Goal: Task Accomplishment & Management: Complete application form

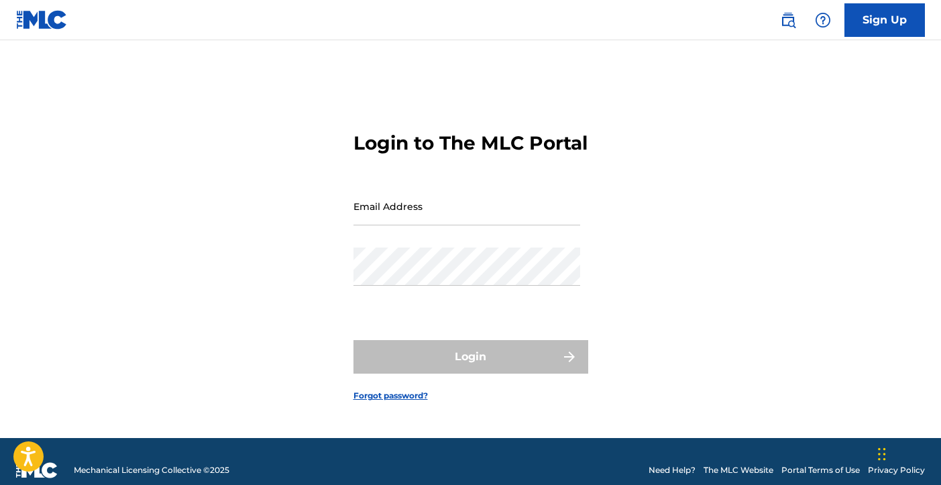
click at [461, 225] on input "Email Address" at bounding box center [467, 206] width 227 height 38
type input "[EMAIL_ADDRESS][DOMAIN_NAME]"
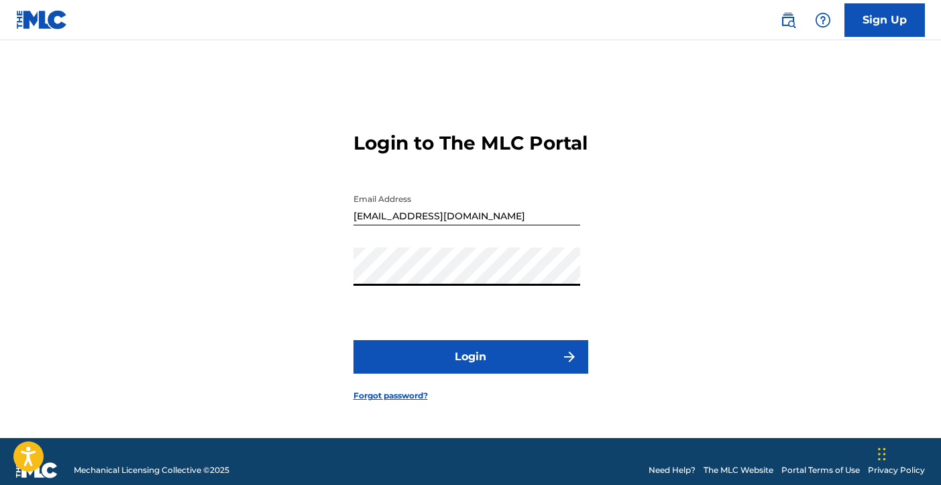
click at [462, 368] on button "Login" at bounding box center [471, 357] width 235 height 34
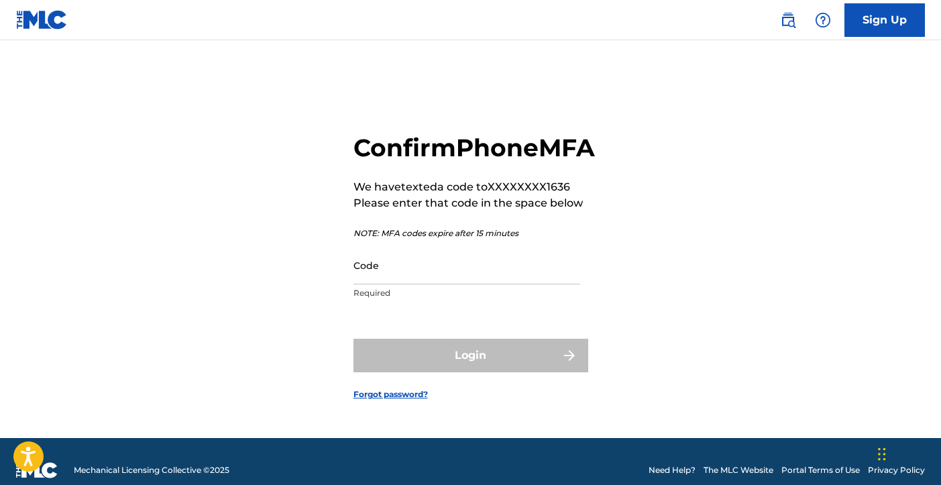
click at [342, 279] on div "Confirm Phone MFA We have texted a code to XXXXXXXX1636 Please enter that code …" at bounding box center [470, 256] width 939 height 364
click at [368, 279] on input "Code" at bounding box center [467, 265] width 227 height 38
paste input "268753"
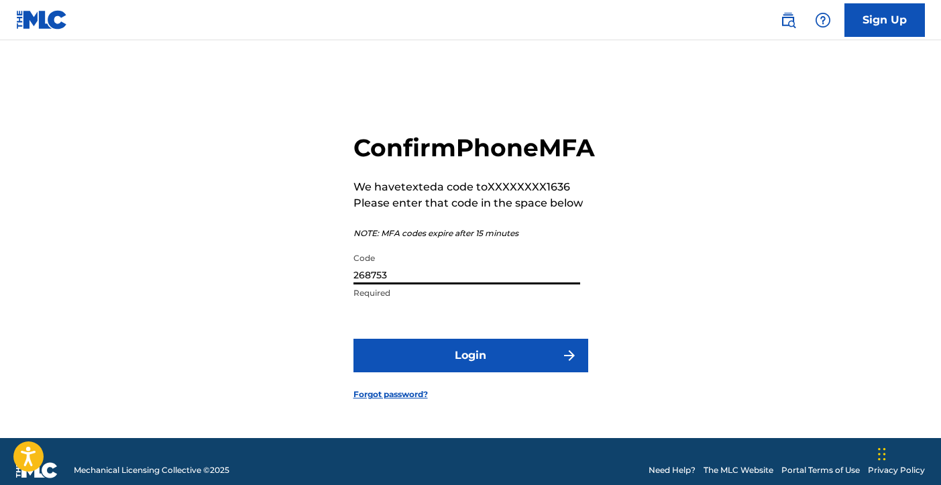
type input "268753"
click at [407, 368] on button "Login" at bounding box center [471, 356] width 235 height 34
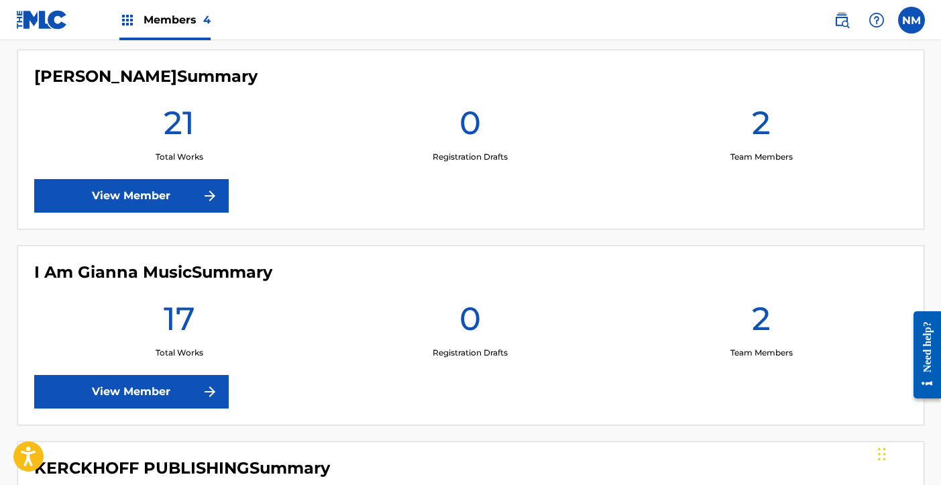
scroll to position [380, 0]
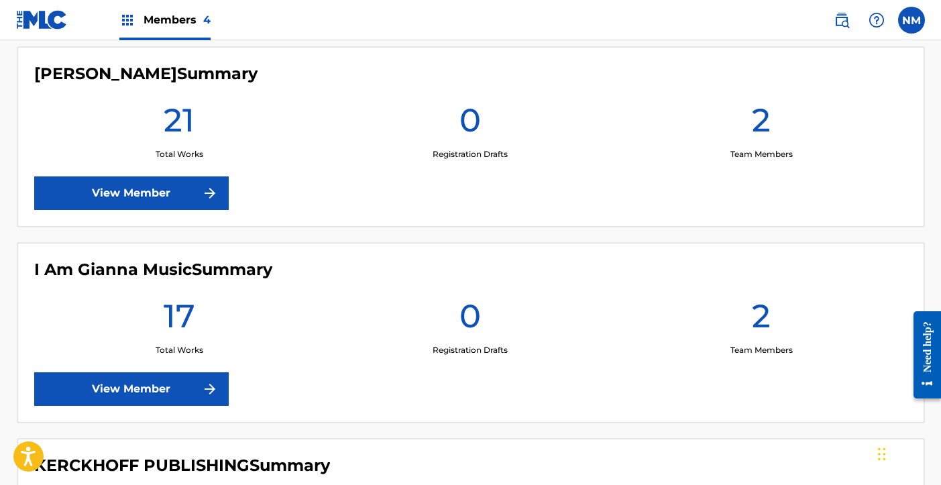
click at [181, 195] on link "View Member" at bounding box center [131, 193] width 195 height 34
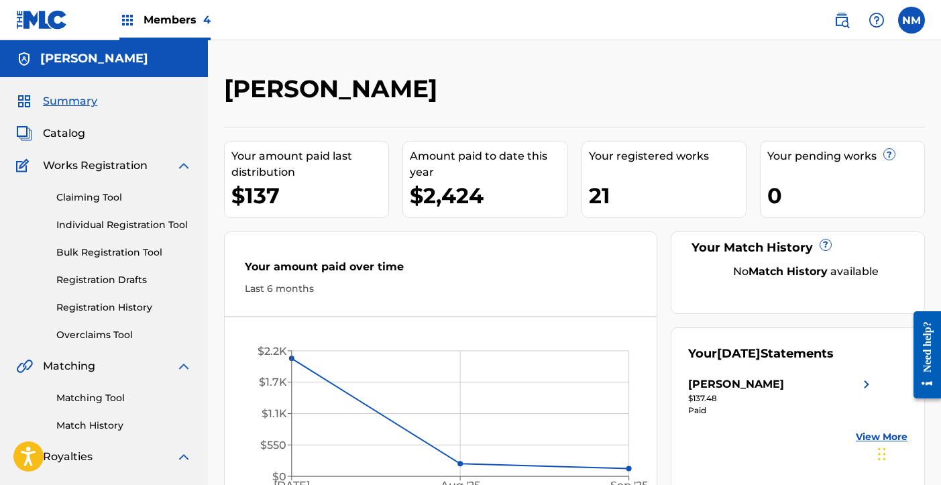
click at [73, 136] on span "Catalog" at bounding box center [64, 133] width 42 height 16
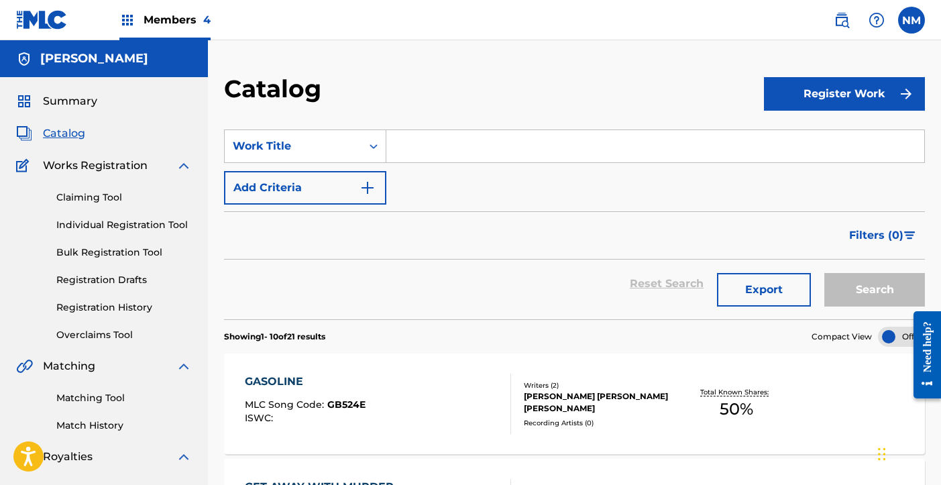
click at [493, 141] on input "Search Form" at bounding box center [656, 146] width 538 height 32
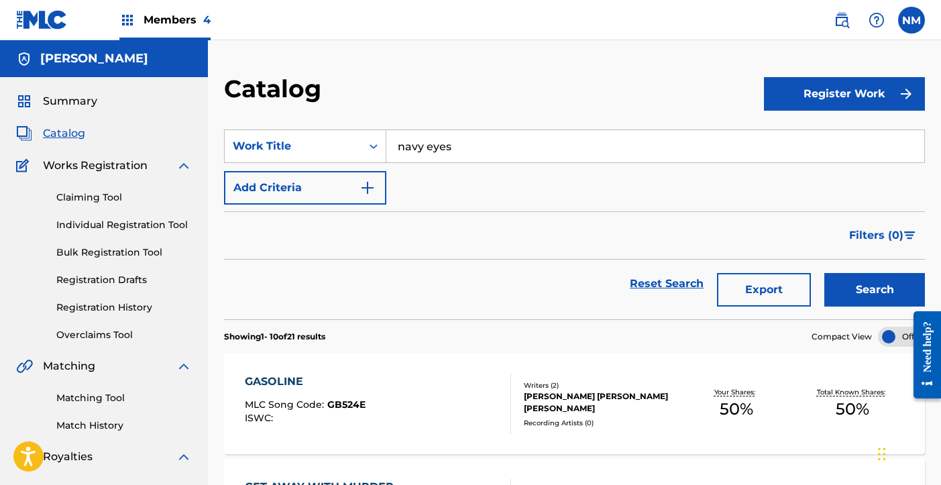
type input "navy eyes"
click at [825, 273] on button "Search" at bounding box center [875, 290] width 101 height 34
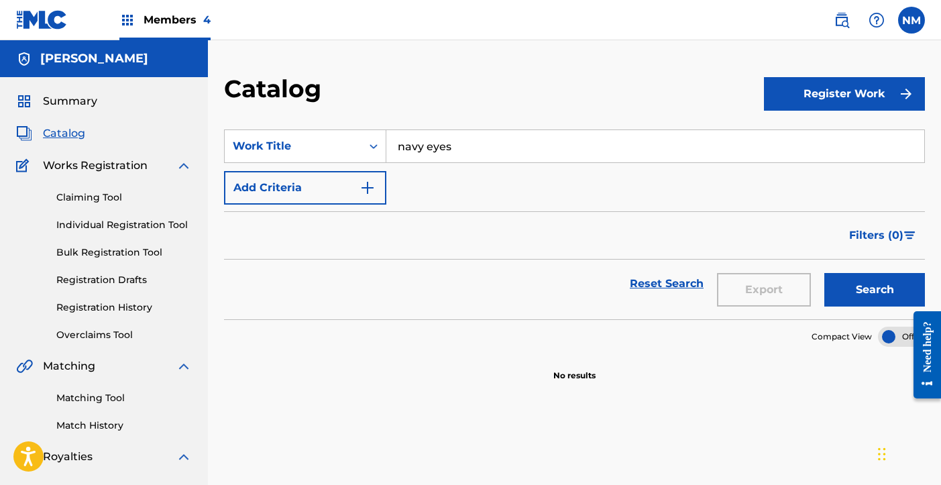
click at [103, 197] on link "Claiming Tool" at bounding box center [124, 198] width 136 height 14
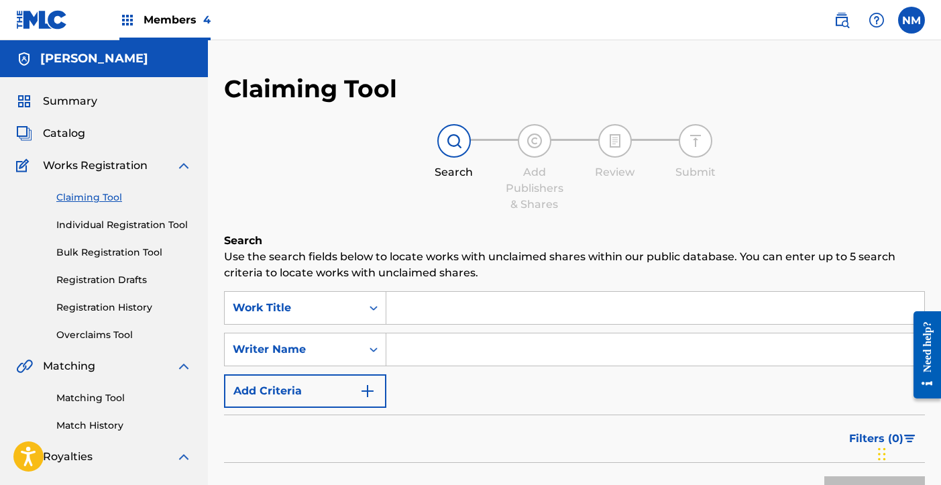
click at [429, 318] on input "Search Form" at bounding box center [656, 308] width 538 height 32
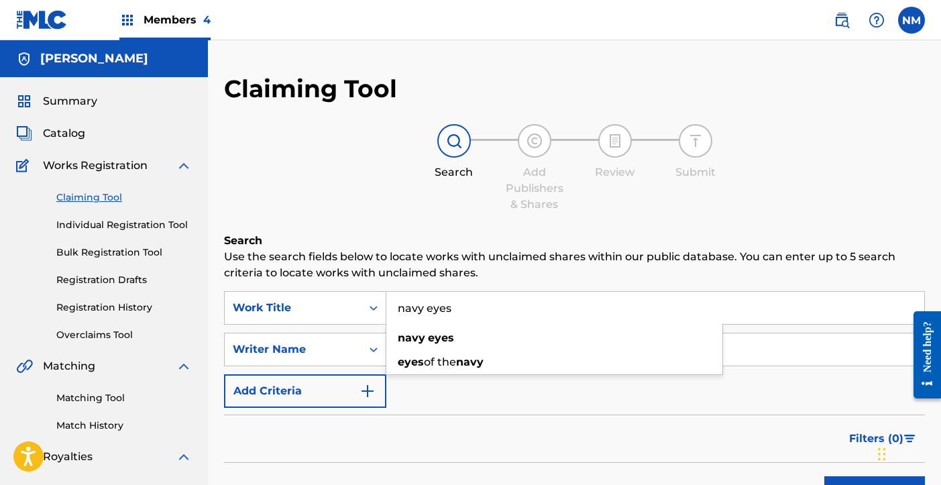
type input "navy eyes"
click at [484, 276] on p "Use the search fields below to locate works with unclaimed shares within our pu…" at bounding box center [574, 265] width 701 height 32
click at [478, 345] on input "Search Form" at bounding box center [656, 350] width 538 height 32
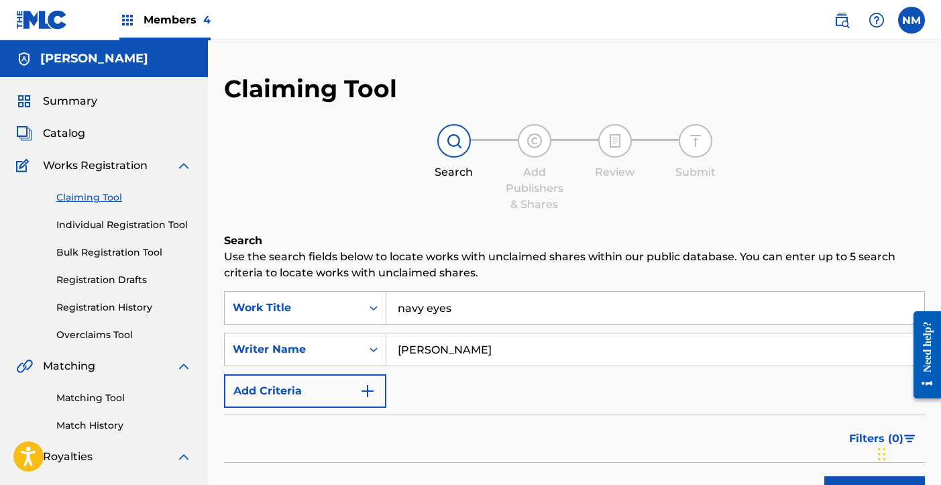
type input "[PERSON_NAME]"
click at [825, 476] on button "Search" at bounding box center [875, 493] width 101 height 34
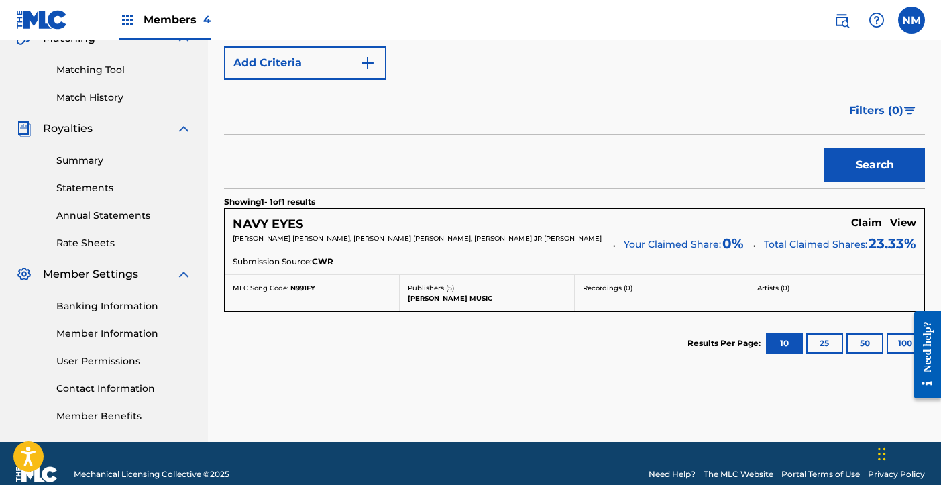
scroll to position [350, 0]
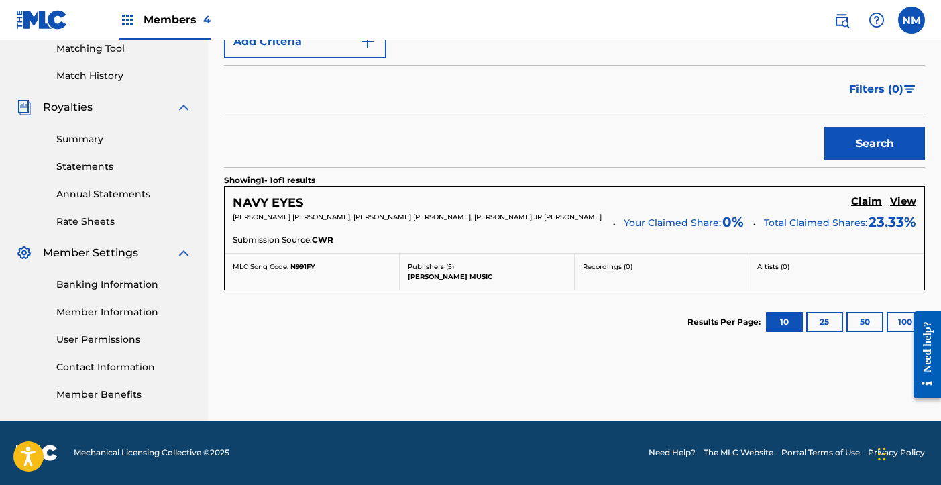
click at [876, 199] on h5 "Claim" at bounding box center [867, 201] width 31 height 13
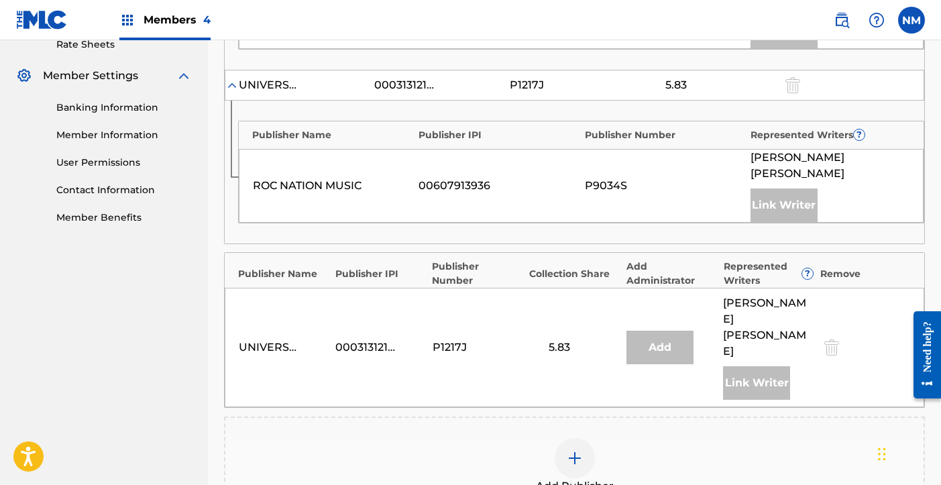
scroll to position [614, 0]
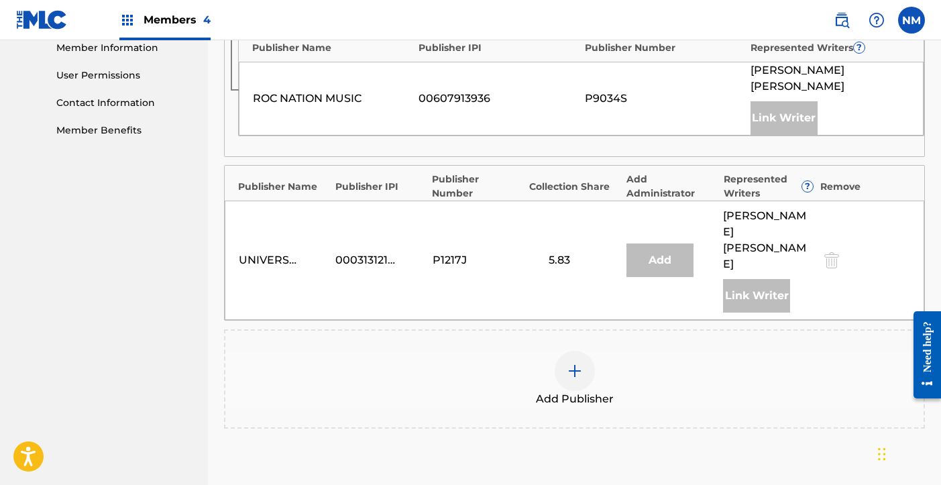
click at [576, 363] on img at bounding box center [575, 371] width 16 height 16
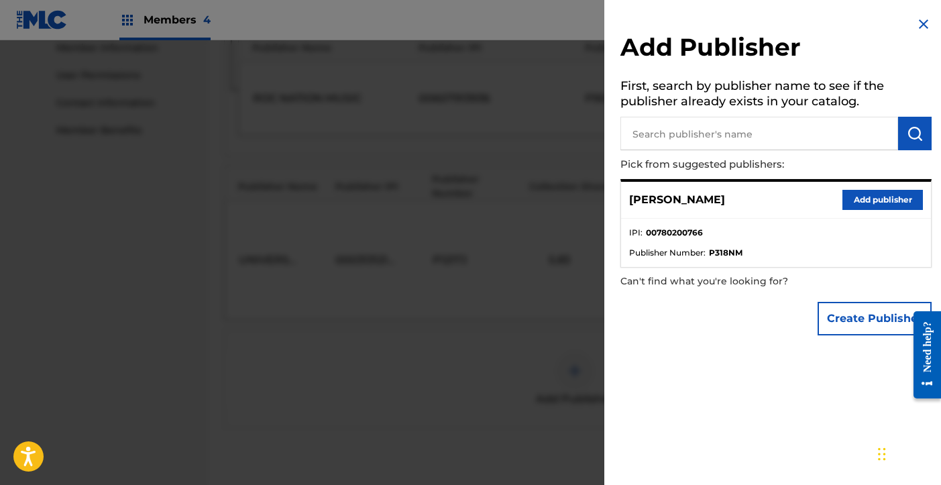
click at [870, 199] on button "Add publisher" at bounding box center [883, 200] width 81 height 20
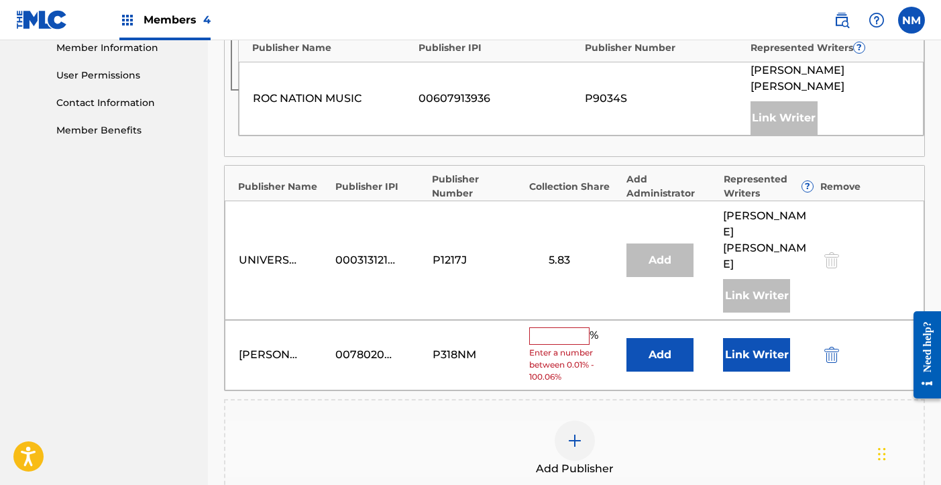
click at [581, 327] on input "text" at bounding box center [559, 335] width 60 height 17
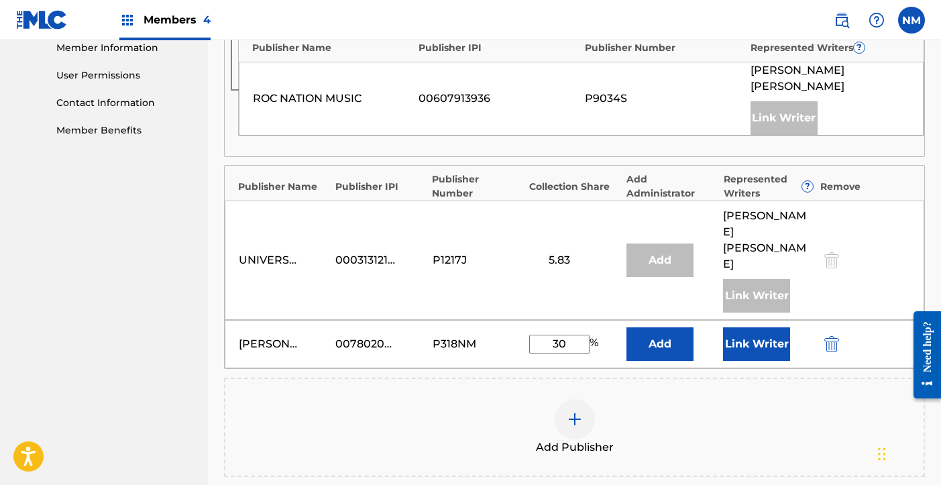
type input "30"
click at [705, 378] on div "Add Publisher" at bounding box center [574, 427] width 701 height 99
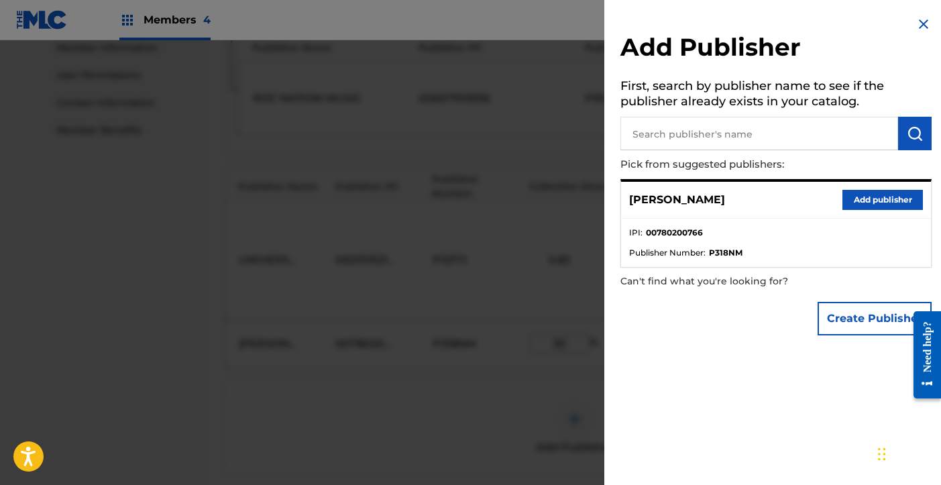
click at [916, 23] on img at bounding box center [924, 24] width 16 height 16
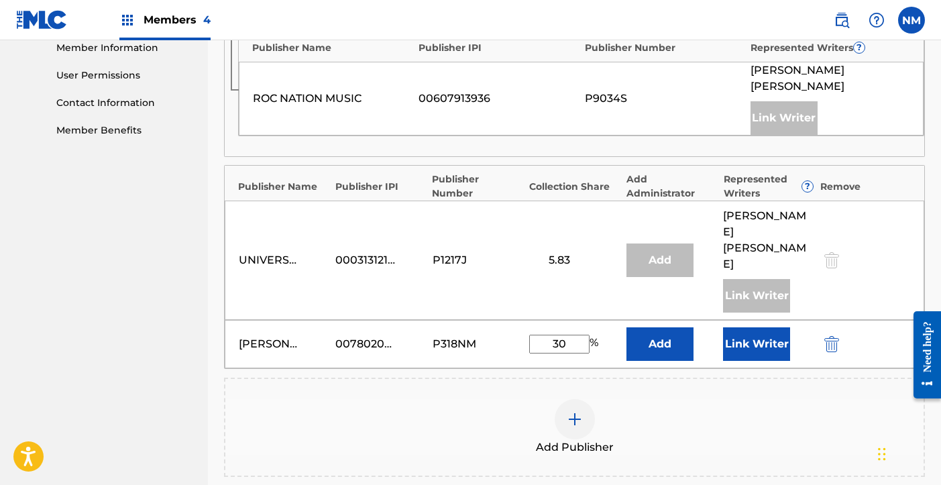
click at [671, 327] on button "Add" at bounding box center [660, 344] width 67 height 34
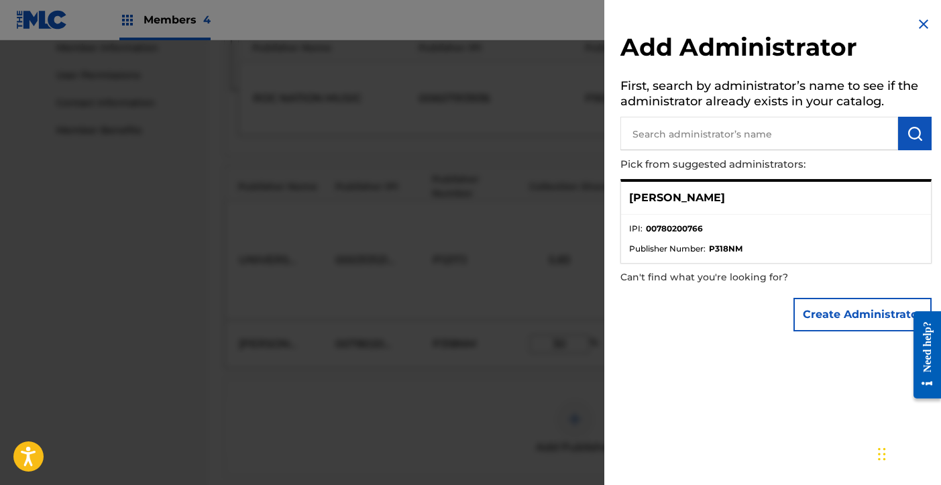
click at [774, 227] on li "IPI : 00780200766" at bounding box center [776, 233] width 294 height 20
click at [919, 19] on img at bounding box center [924, 24] width 16 height 16
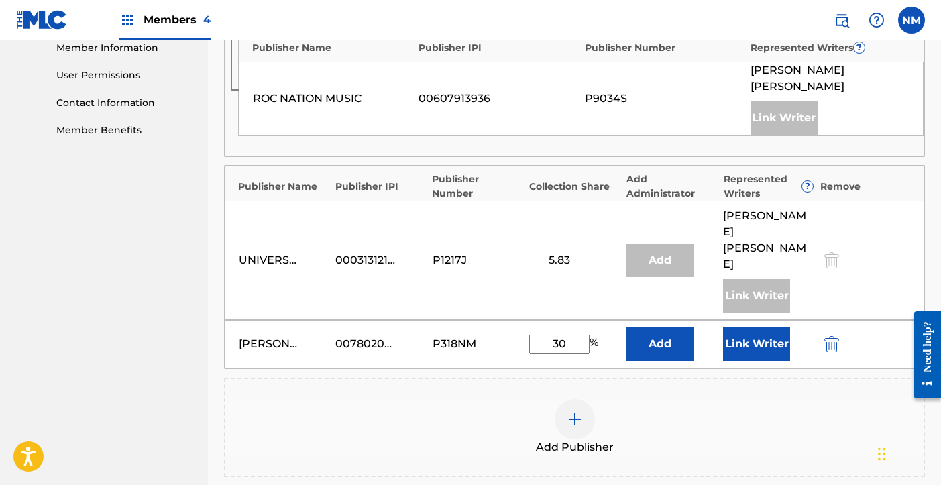
click at [746, 327] on button "Link Writer" at bounding box center [756, 344] width 67 height 34
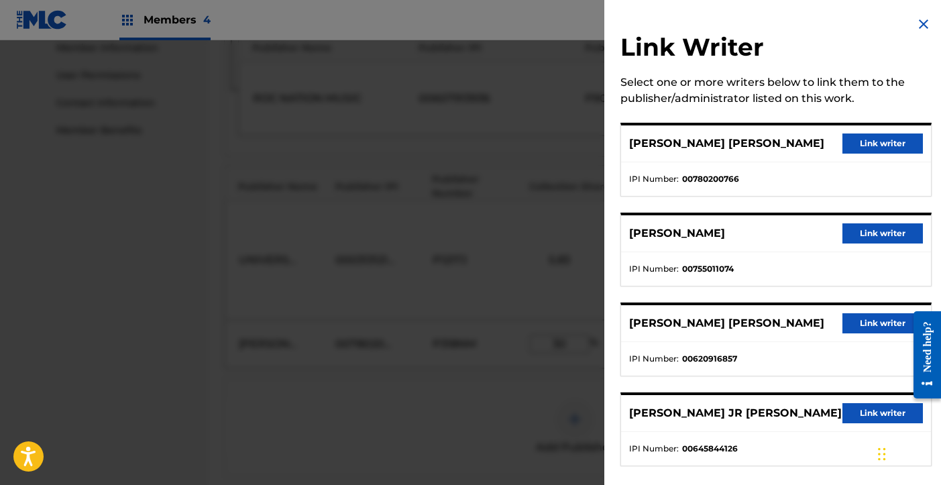
click at [880, 145] on button "Link writer" at bounding box center [883, 144] width 81 height 20
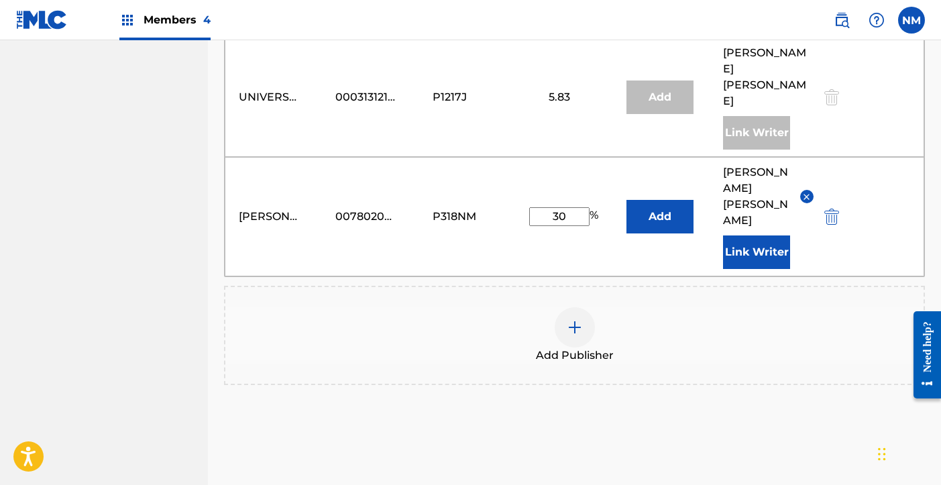
scroll to position [779, 0]
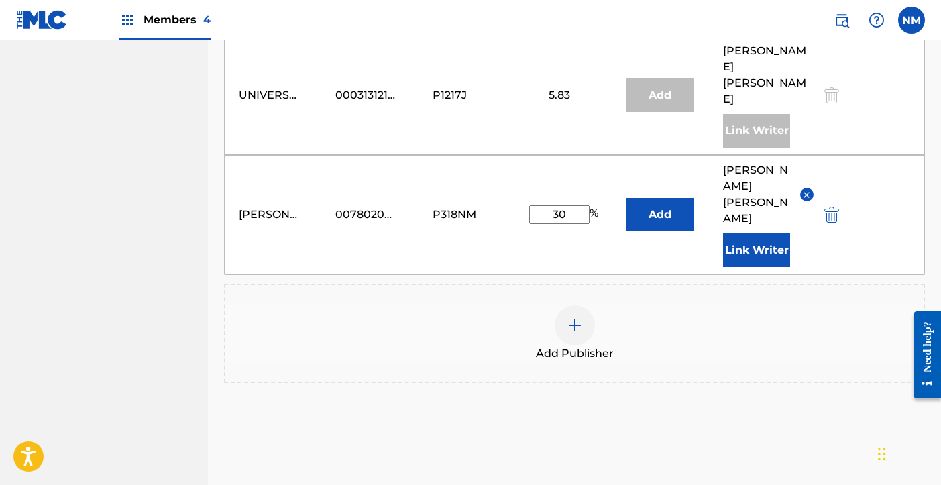
click at [880, 436] on div "Chat Widget" at bounding box center [907, 453] width 67 height 64
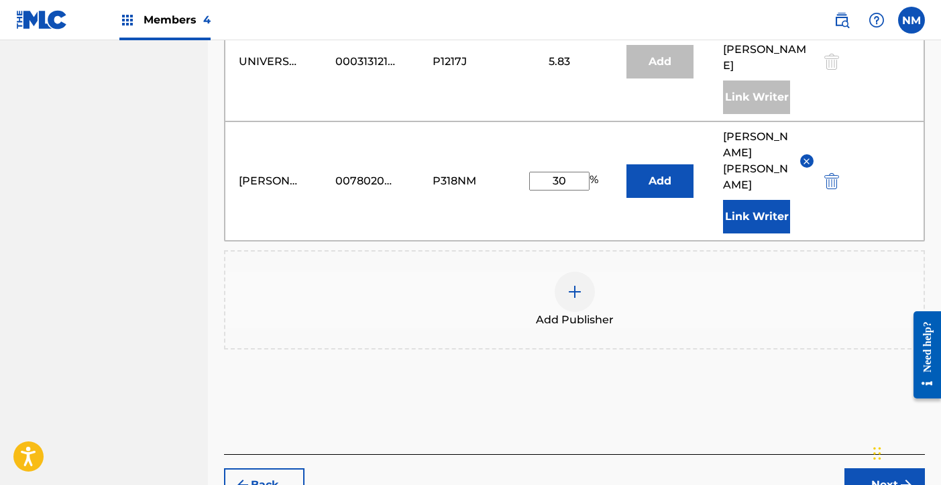
click at [869, 468] on button "Next" at bounding box center [885, 485] width 81 height 34
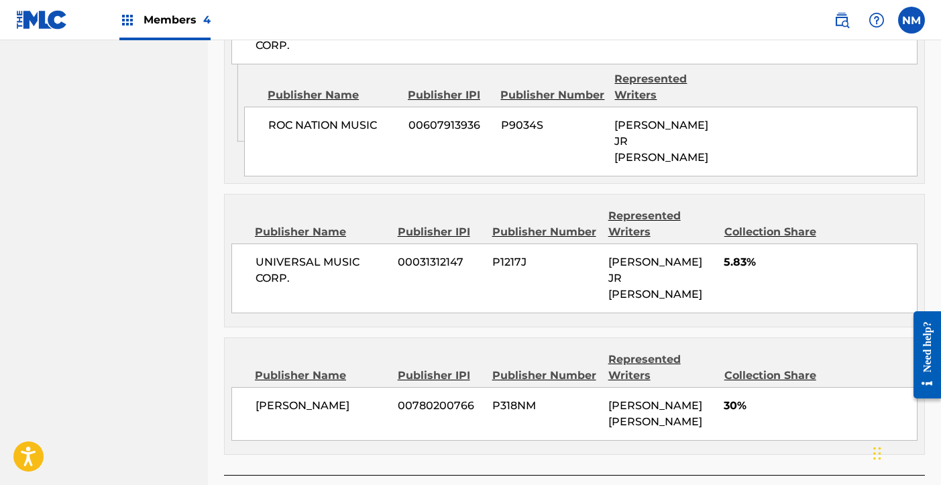
scroll to position [948, 0]
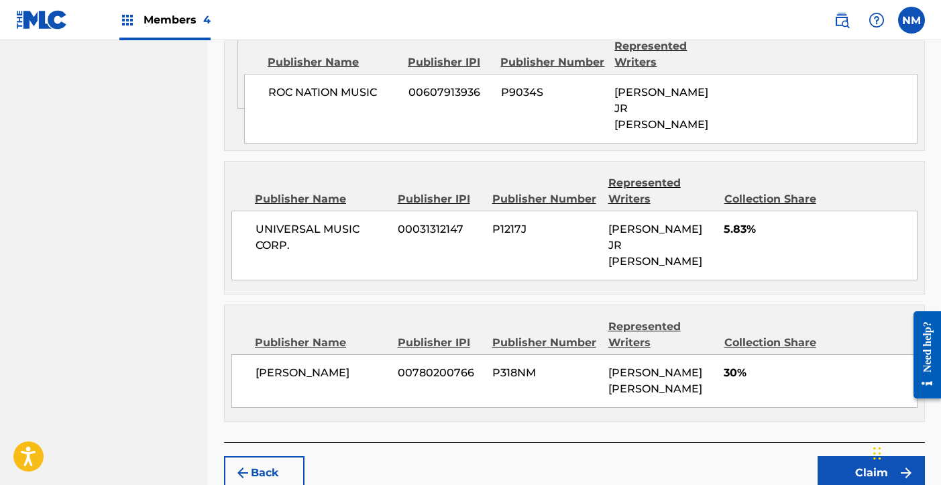
click at [842, 456] on button "Claim" at bounding box center [871, 473] width 107 height 34
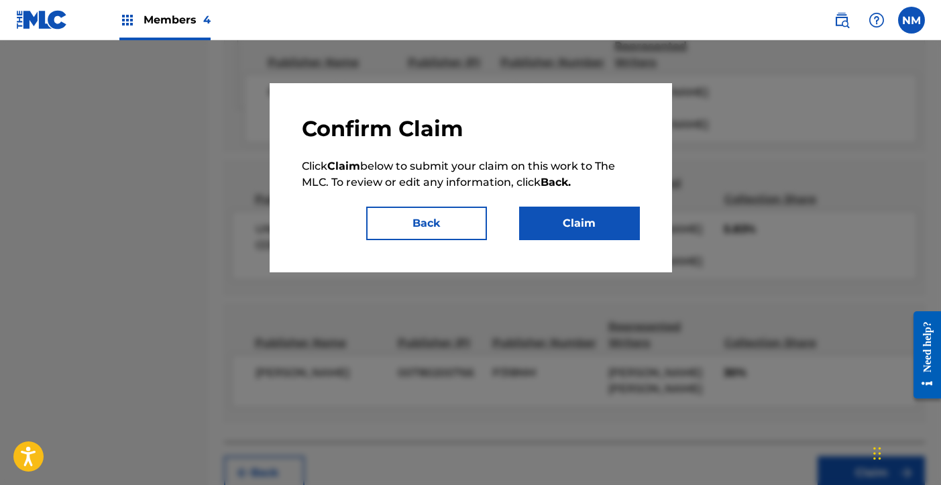
click at [590, 222] on button "Claim" at bounding box center [579, 224] width 121 height 34
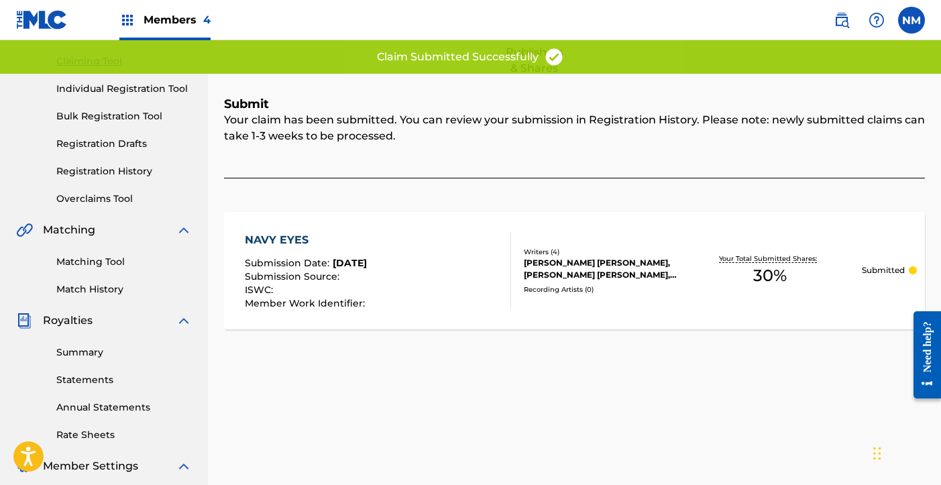
scroll to position [146, 0]
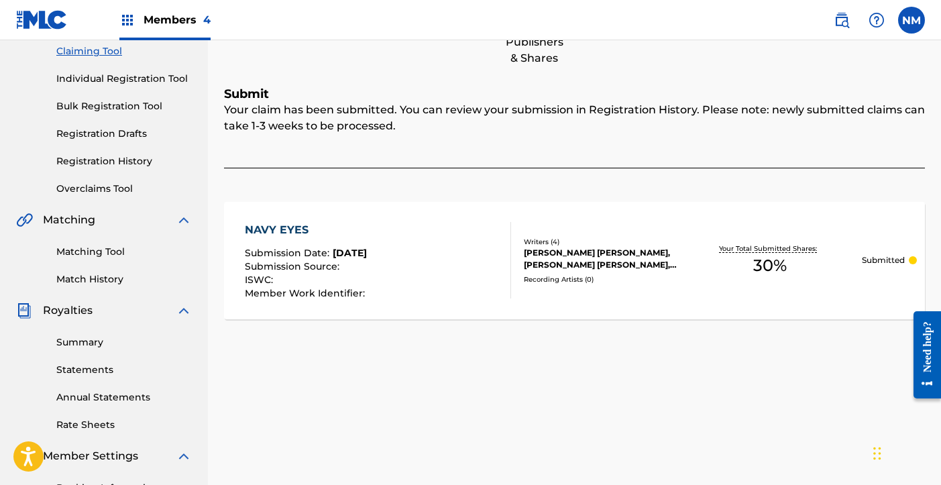
click at [507, 261] on div at bounding box center [505, 260] width 11 height 76
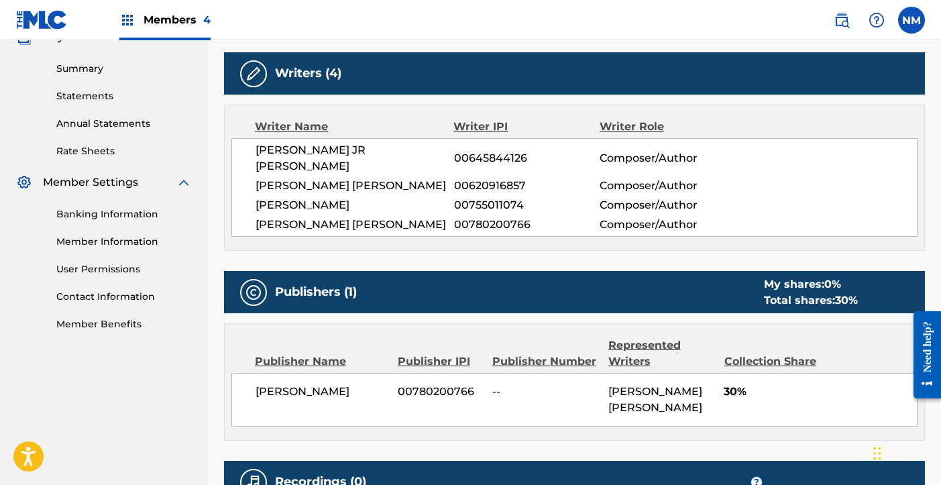
scroll to position [582, 0]
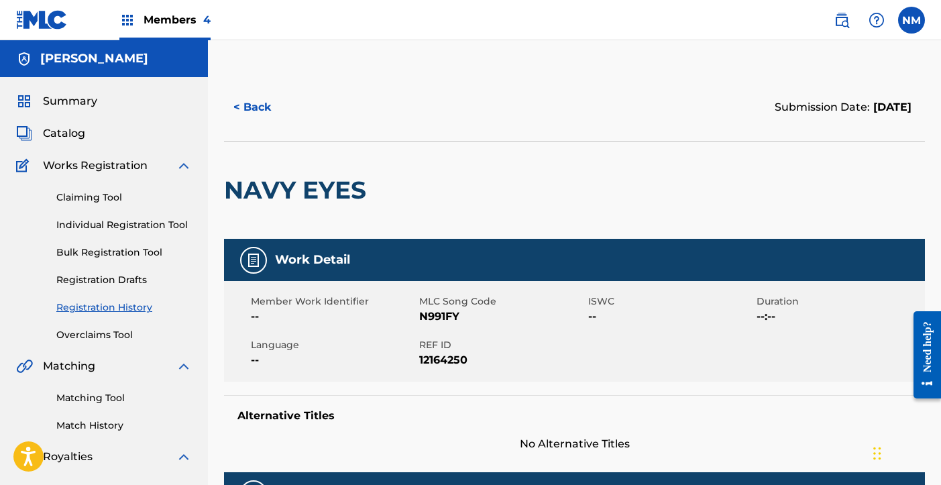
click at [249, 107] on button "< Back" at bounding box center [264, 108] width 81 height 34
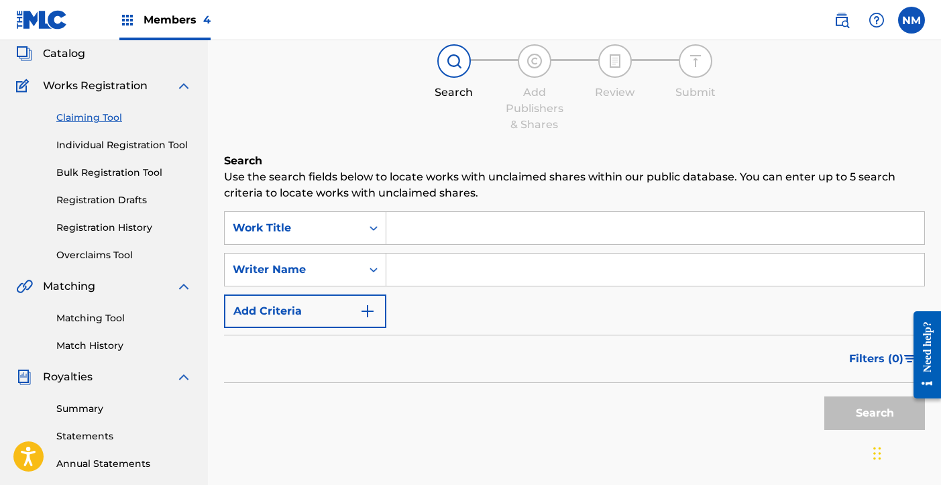
scroll to position [69, 0]
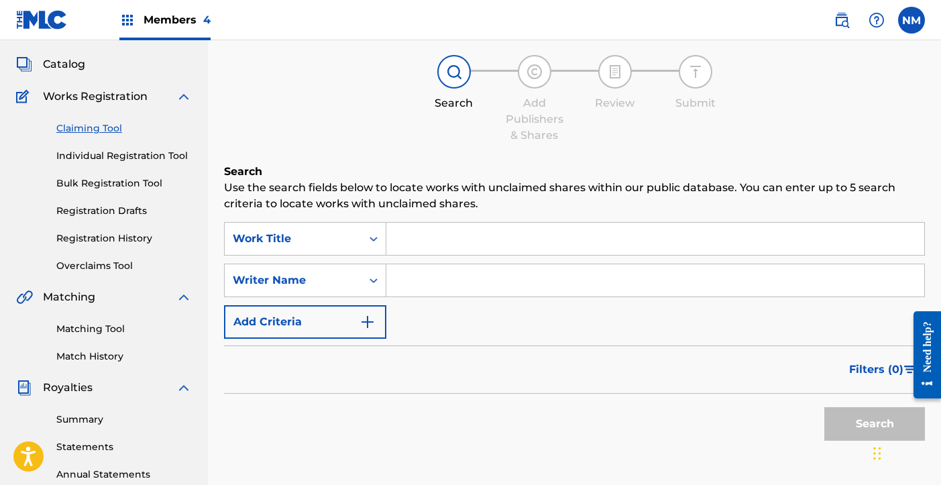
click at [67, 64] on span "Catalog" at bounding box center [64, 64] width 42 height 16
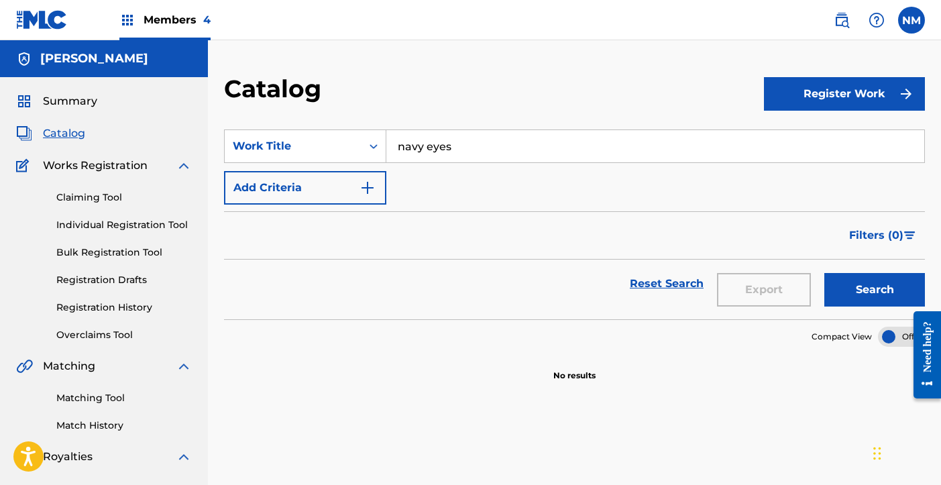
click at [70, 97] on span "Summary" at bounding box center [70, 101] width 54 height 16
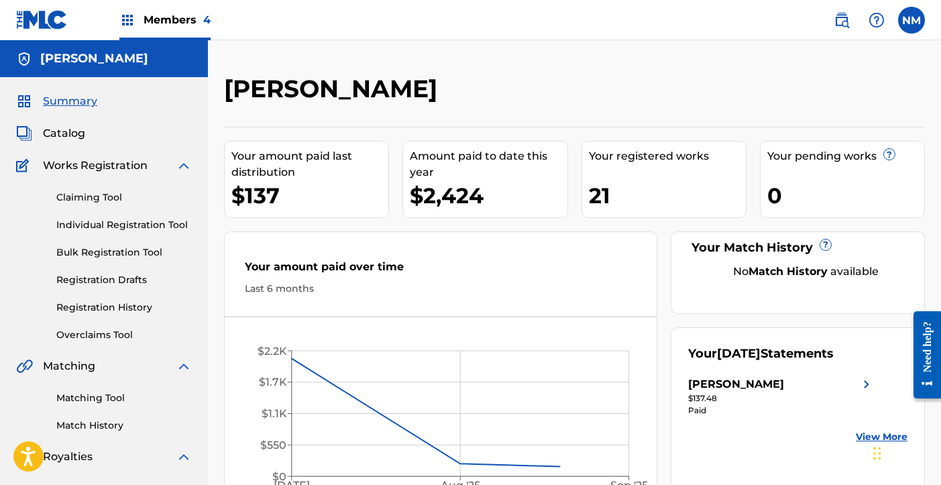
click at [95, 198] on link "Claiming Tool" at bounding box center [124, 198] width 136 height 14
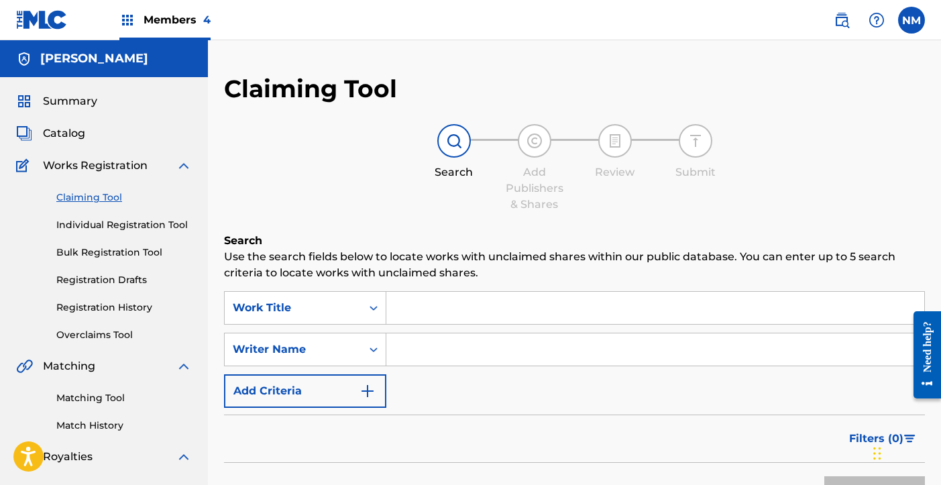
click at [117, 312] on link "Registration History" at bounding box center [124, 308] width 136 height 14
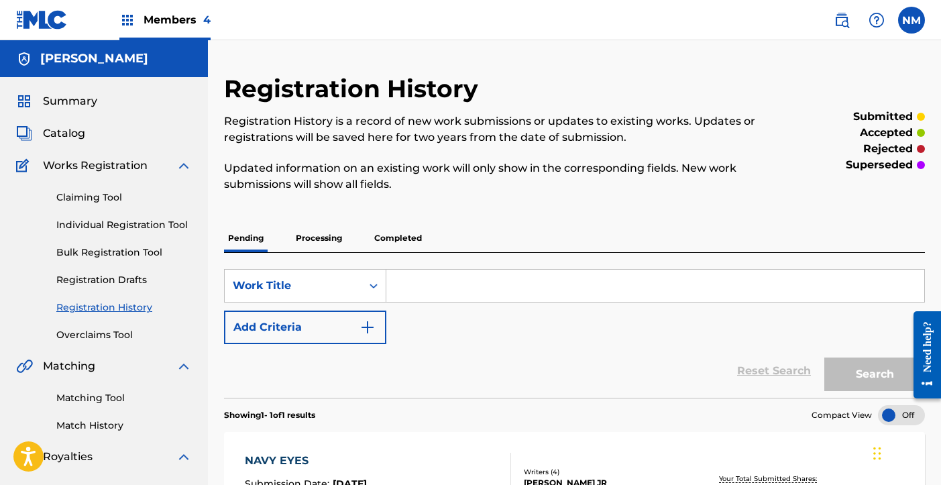
click at [323, 241] on p "Processing" at bounding box center [319, 238] width 54 height 28
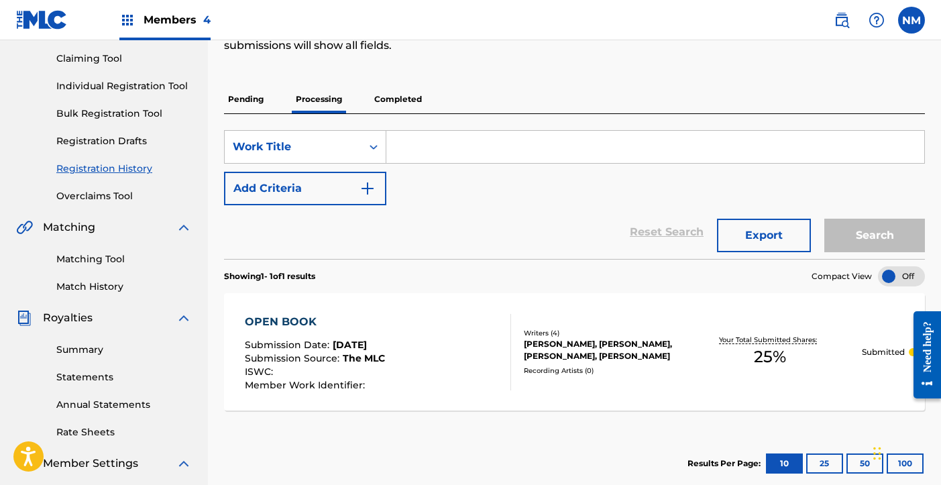
scroll to position [161, 0]
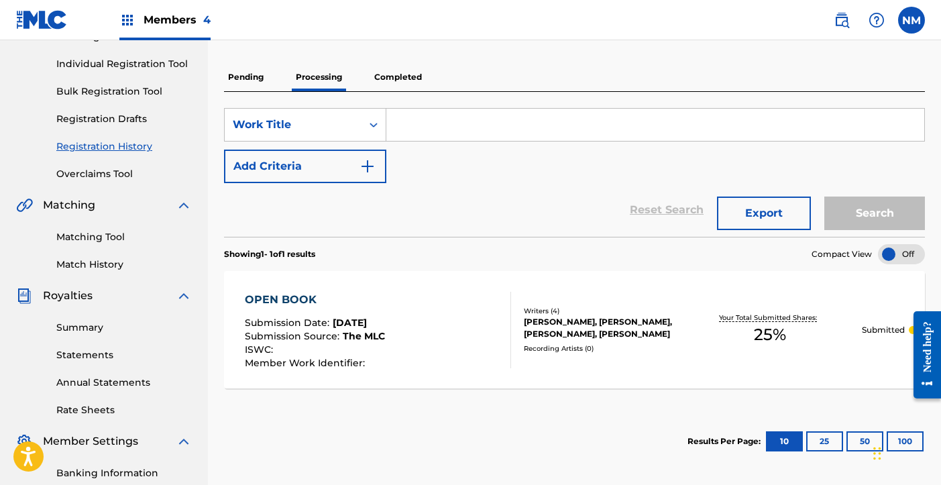
click at [382, 81] on p "Completed" at bounding box center [398, 77] width 56 height 28
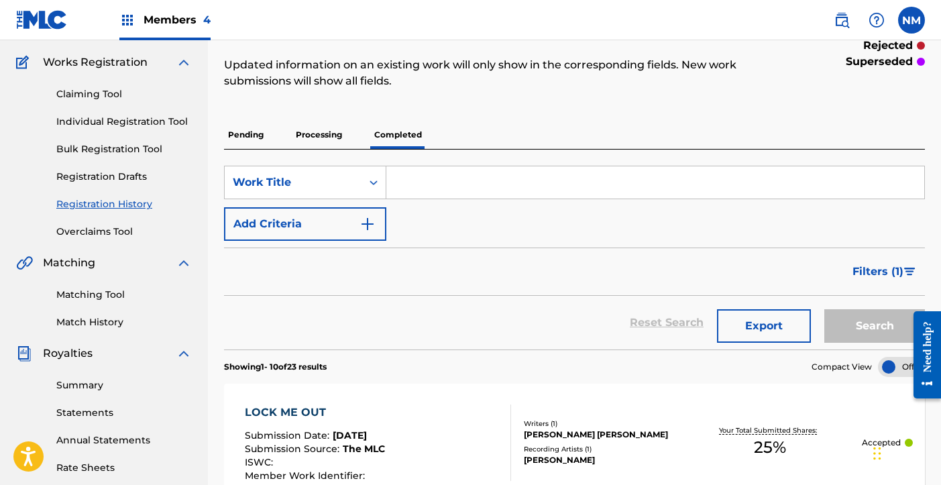
scroll to position [99, 0]
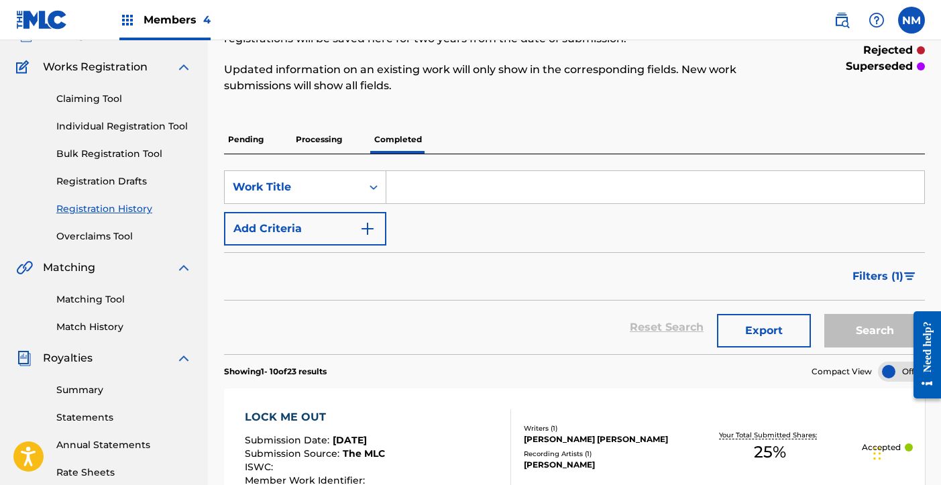
click at [260, 135] on p "Pending" at bounding box center [246, 139] width 44 height 28
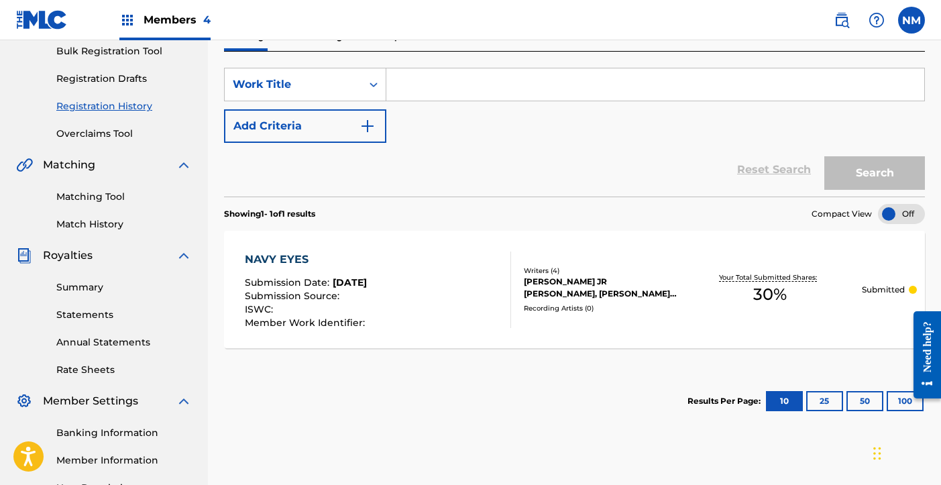
scroll to position [197, 0]
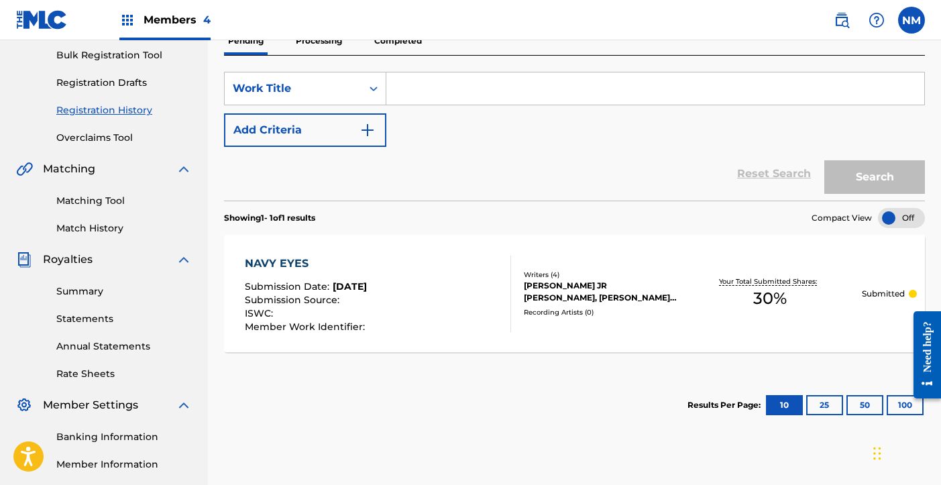
click at [315, 42] on p "Processing" at bounding box center [319, 41] width 54 height 28
